Goal: Task Accomplishment & Management: Manage account settings

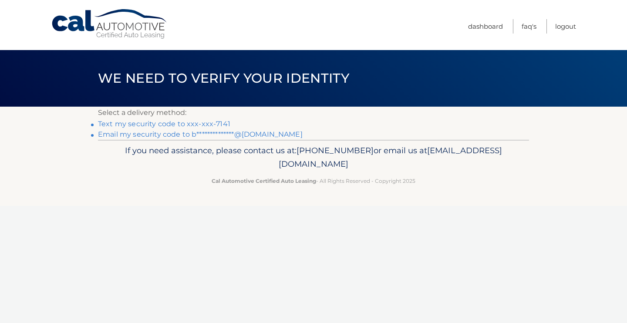
click at [155, 125] on link "Text my security code to xxx-xxx-7141" at bounding box center [164, 124] width 132 height 8
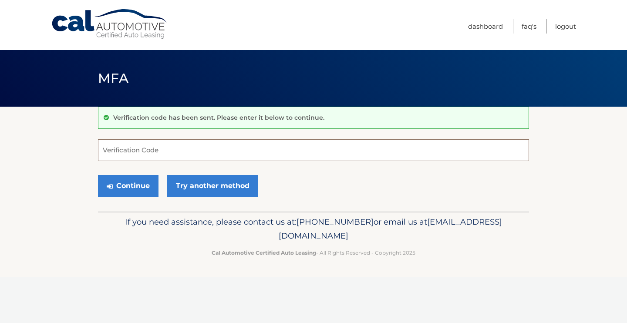
click at [148, 146] on input "Verification Code" at bounding box center [313, 150] width 431 height 22
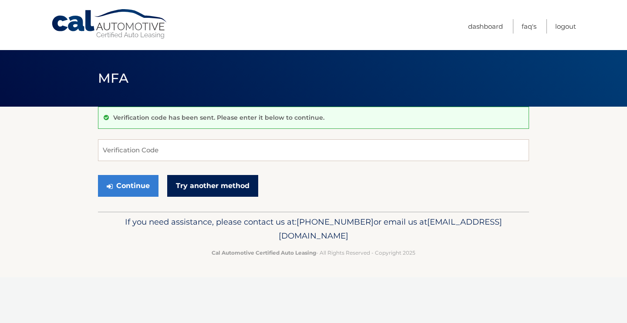
click at [203, 185] on link "Try another method" at bounding box center [212, 186] width 91 height 22
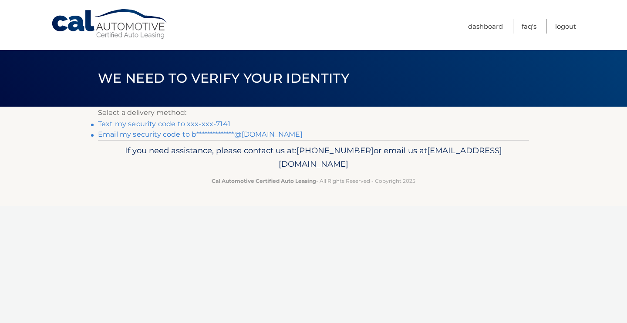
click at [152, 135] on link "**********" at bounding box center [200, 134] width 205 height 8
